Goal: Task Accomplishment & Management: Use online tool/utility

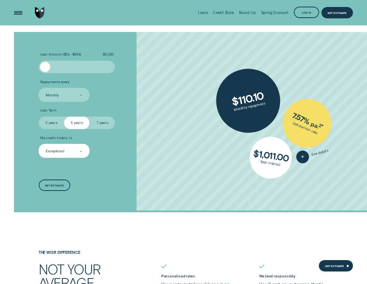
scroll to position [930, 0]
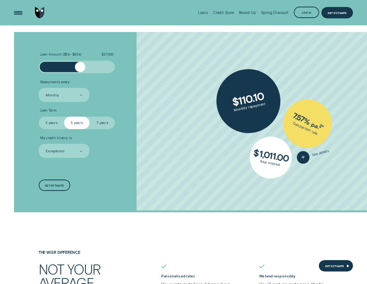
drag, startPoint x: 47, startPoint y: 66, endPoint x: 80, endPoint y: 62, distance: 33.7
click at [80, 62] on div at bounding box center [80, 67] width 10 height 10
click at [81, 62] on div at bounding box center [81, 67] width 10 height 10
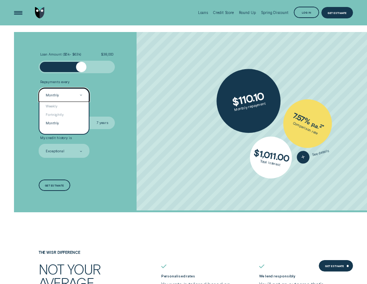
click at [72, 95] on div "Monthly" at bounding box center [63, 95] width 37 height 5
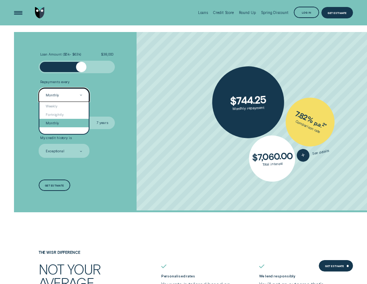
click at [53, 122] on div "Monthly" at bounding box center [63, 123] width 49 height 8
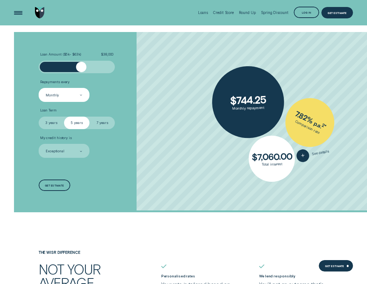
click at [54, 117] on label "3 years" at bounding box center [51, 123] width 25 height 13
click at [39, 117] on input "3 years" at bounding box center [39, 117] width 0 height 0
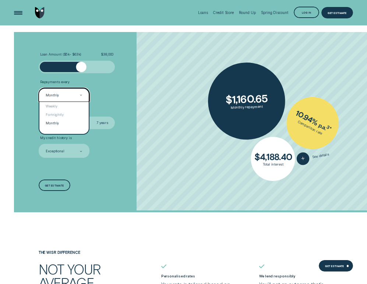
click at [56, 93] on div "Monthly" at bounding box center [63, 95] width 37 height 5
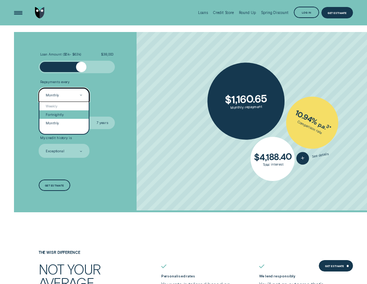
click at [51, 111] on div "Fortnightly" at bounding box center [63, 115] width 49 height 8
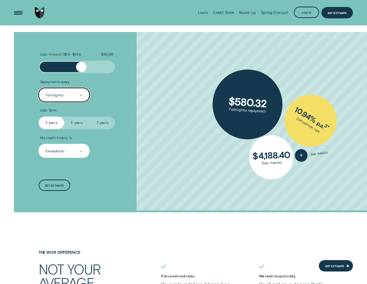
click at [81, 147] on div at bounding box center [81, 151] width 2 height 13
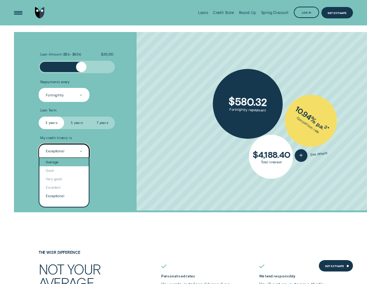
click at [70, 161] on div "Average" at bounding box center [63, 162] width 49 height 8
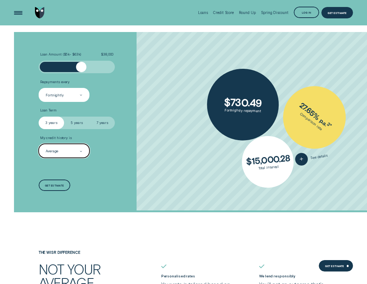
click at [69, 153] on div "Average" at bounding box center [64, 151] width 51 height 14
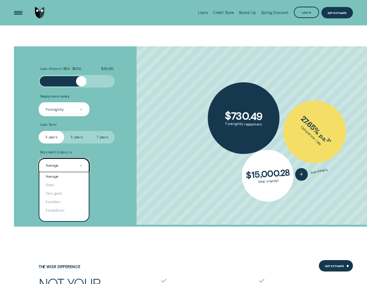
scroll to position [915, 0]
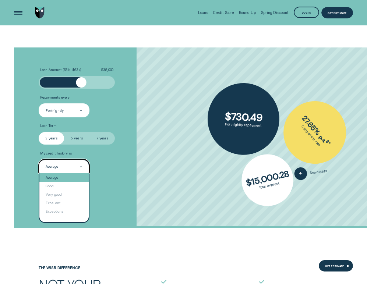
click at [81, 177] on div "Average" at bounding box center [63, 178] width 49 height 8
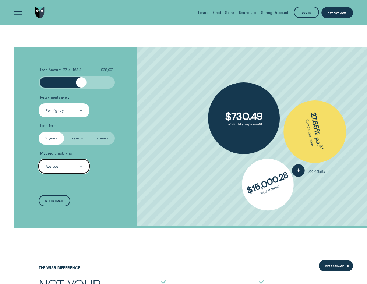
click at [76, 140] on label "5 years" at bounding box center [76, 138] width 25 height 13
click at [64, 132] on input "5 years" at bounding box center [64, 132] width 0 height 0
